Goal: Task Accomplishment & Management: Use online tool/utility

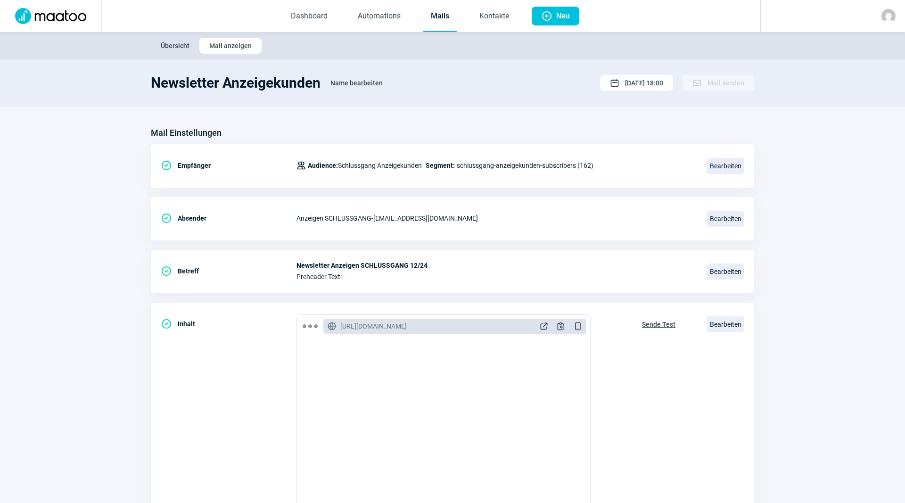
click at [187, 49] on span "Übersicht" at bounding box center [175, 45] width 29 height 15
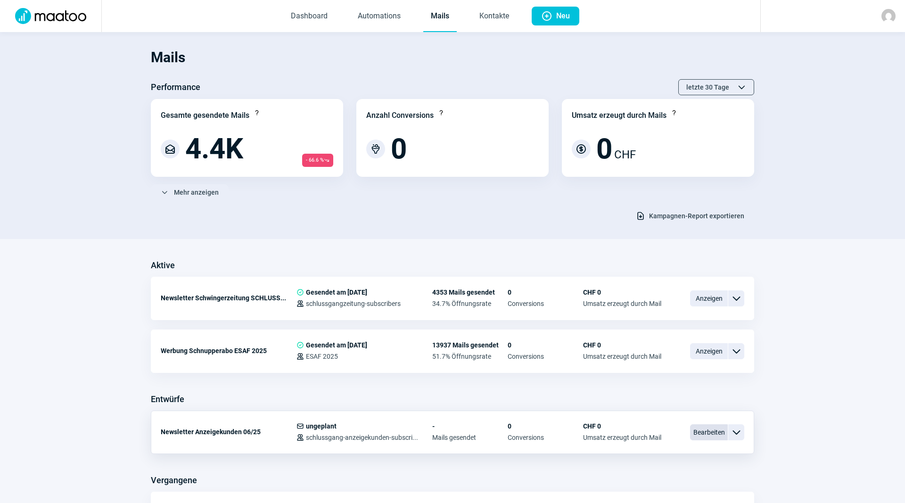
click at [706, 435] on span "Bearbeiten" at bounding box center [709, 432] width 38 height 16
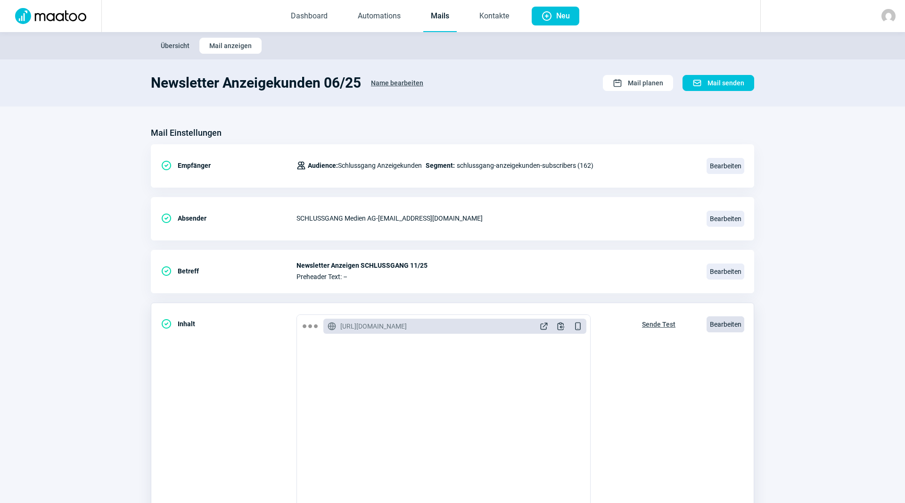
click at [727, 324] on span "Bearbeiten" at bounding box center [726, 324] width 38 height 16
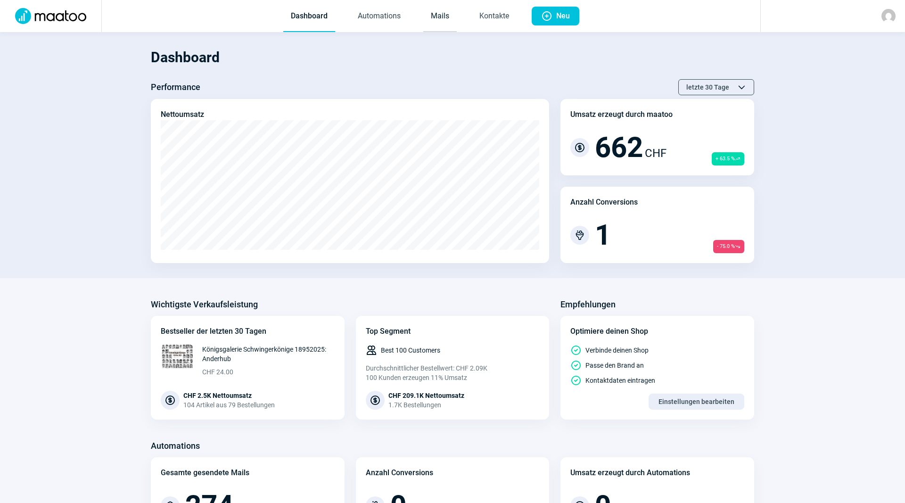
click at [435, 14] on link "Mails" at bounding box center [439, 16] width 33 height 31
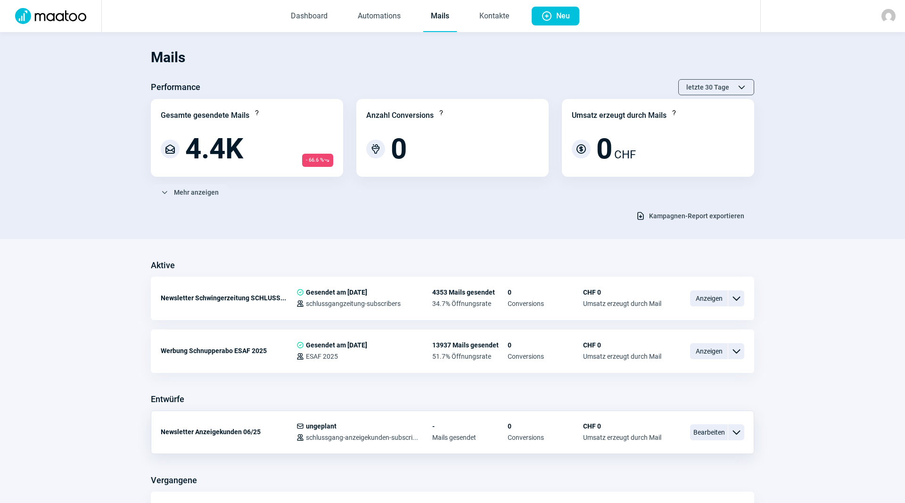
click at [737, 435] on span "ChevronDown icon" at bounding box center [736, 432] width 11 height 11
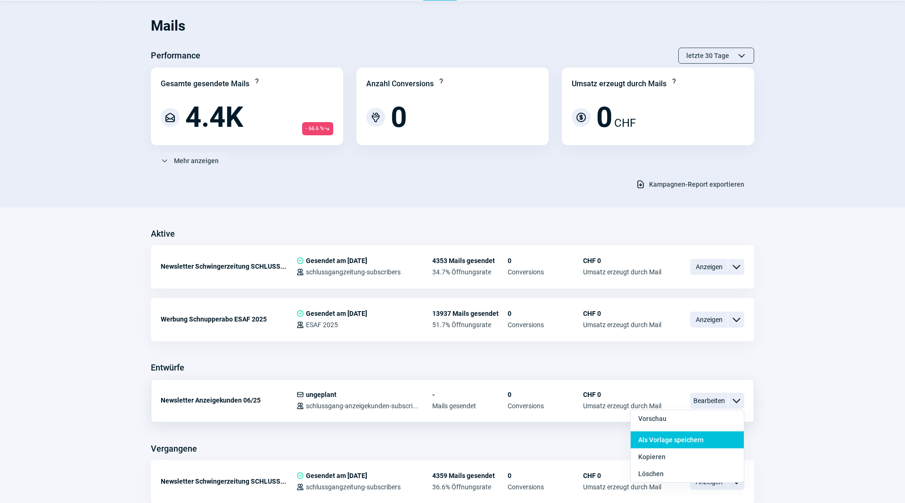
scroll to position [48, 0]
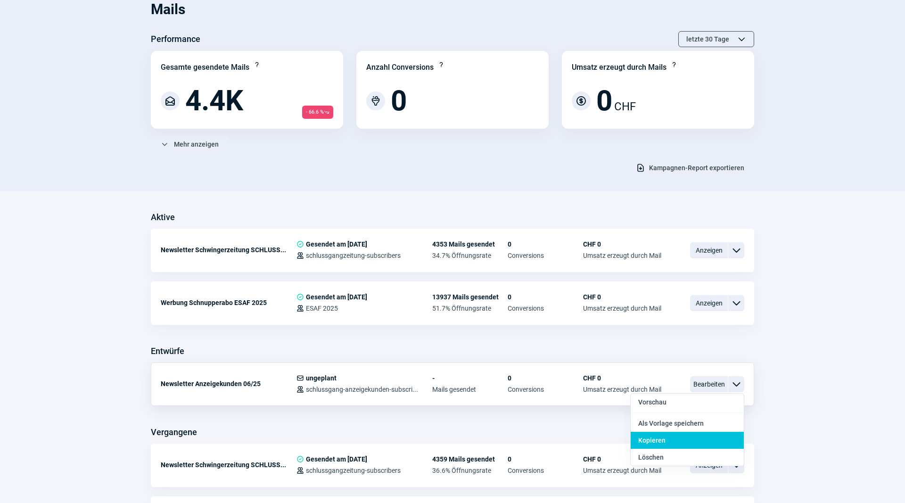
click at [707, 443] on div "Kopieren" at bounding box center [687, 440] width 113 height 17
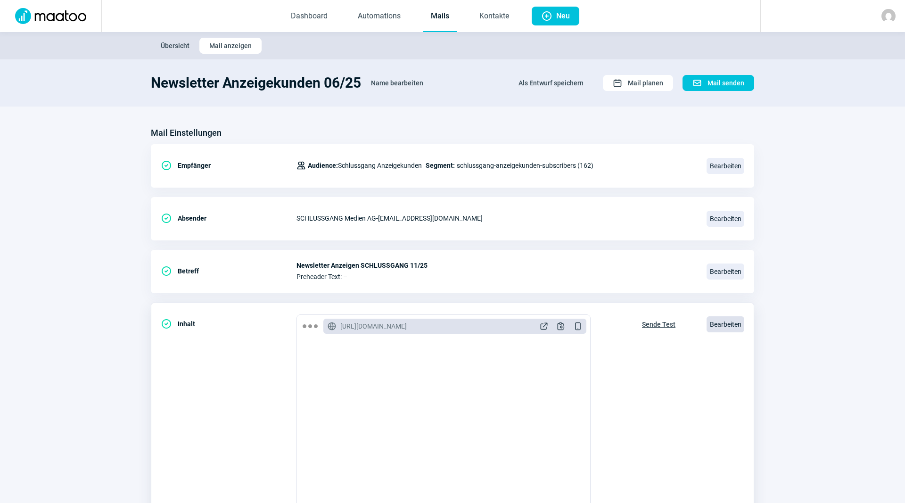
click at [722, 330] on span "Bearbeiten" at bounding box center [726, 324] width 38 height 16
click at [736, 330] on span "Bearbeiten" at bounding box center [726, 324] width 38 height 16
